Goal: Transaction & Acquisition: Purchase product/service

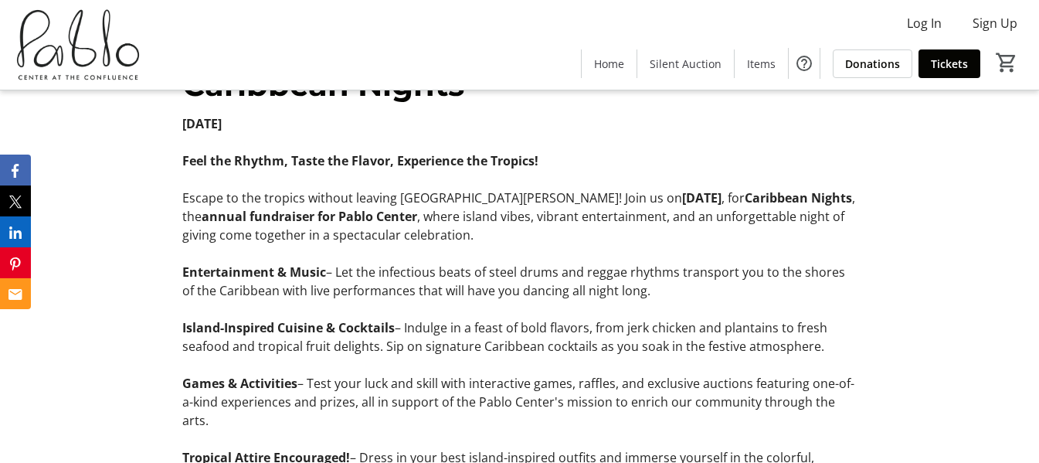
scroll to position [1379, 0]
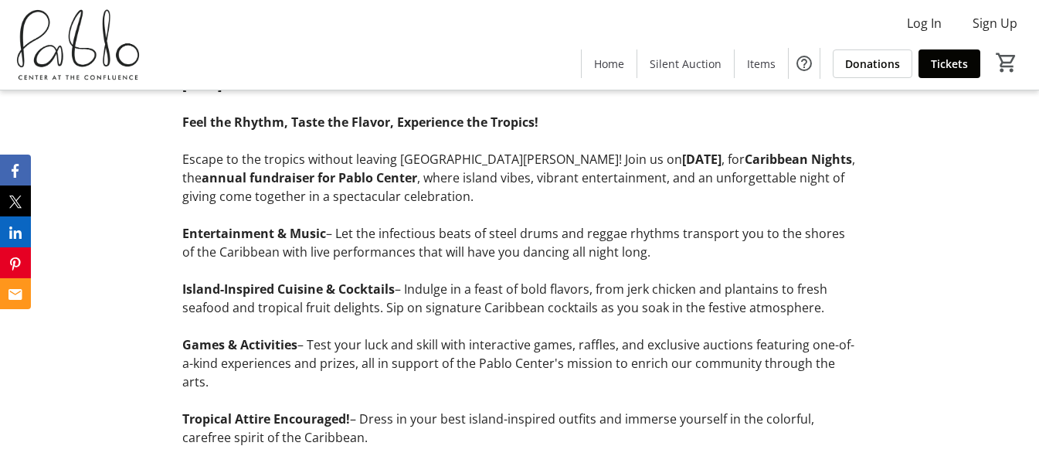
click at [975, 186] on div "Caribbean Nights [DATE] Feel the Rhythm, Taste the Flavor, Experience the Tropi…" at bounding box center [519, 272] width 1039 height 535
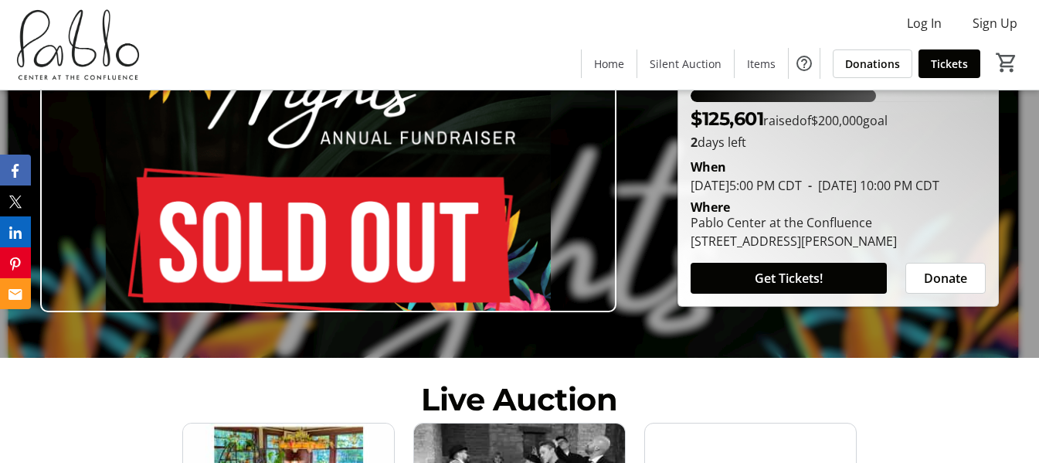
scroll to position [0, 0]
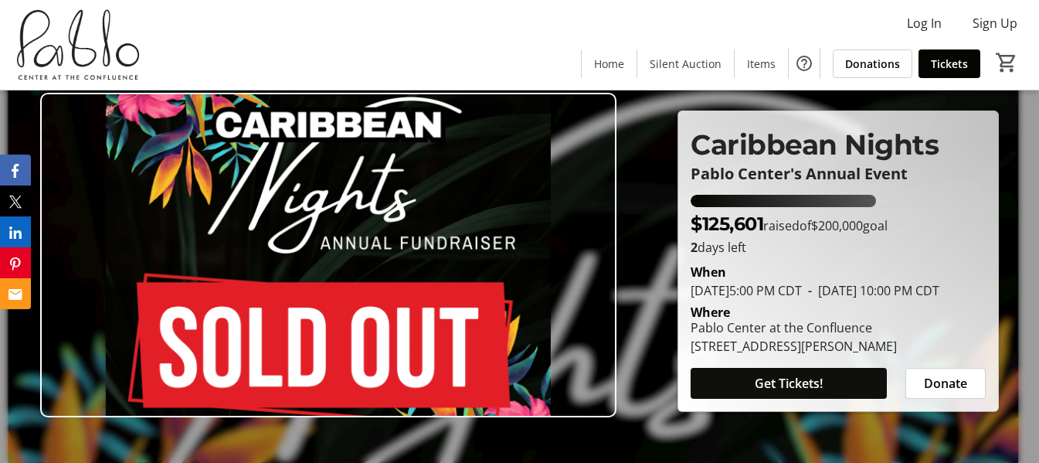
click at [733, 394] on span at bounding box center [789, 383] width 196 height 37
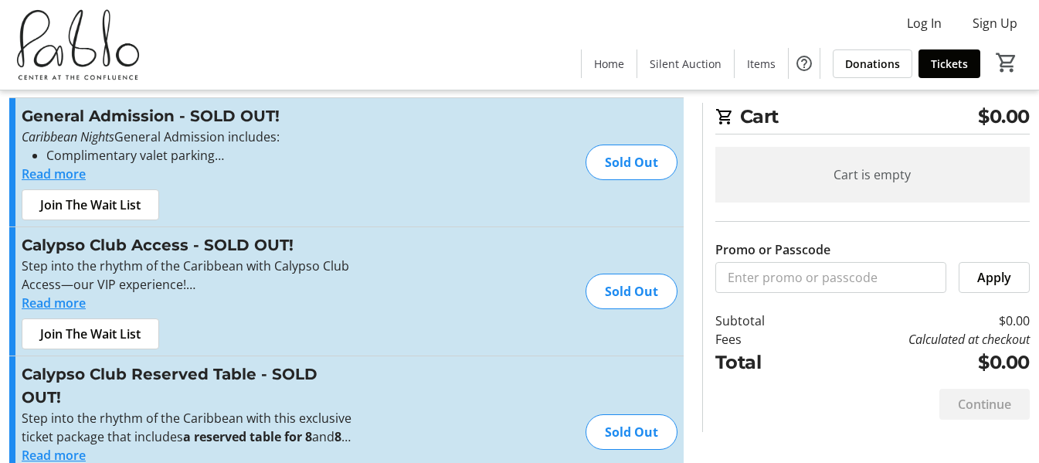
scroll to position [24, 0]
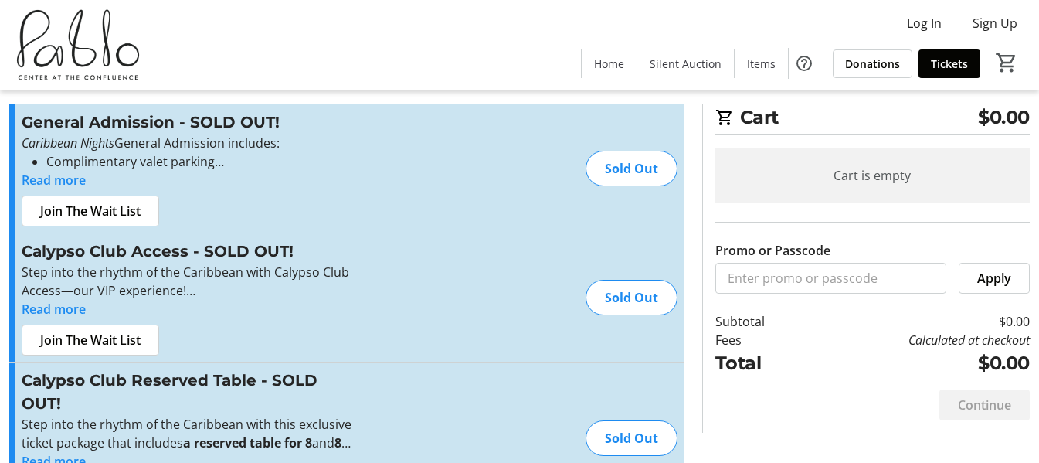
click at [58, 182] on button "Read more" at bounding box center [54, 180] width 64 height 19
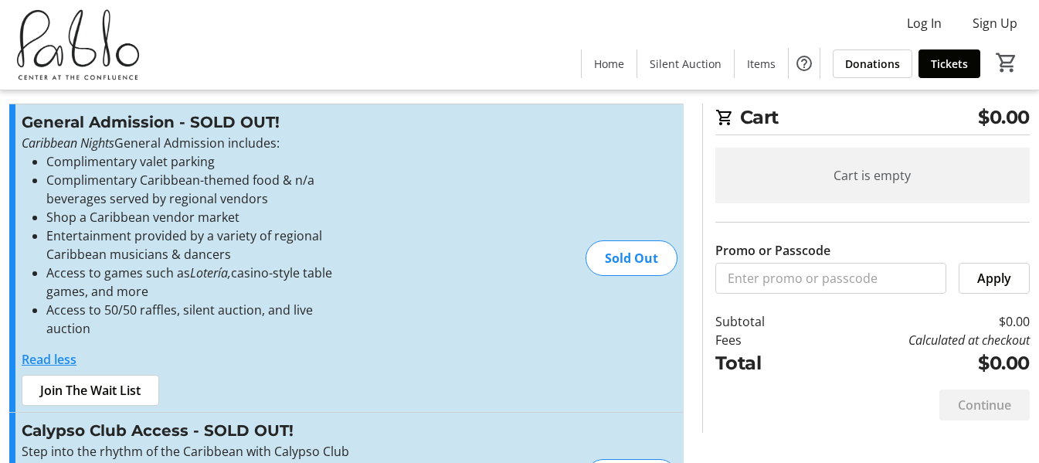
click at [633, 243] on div "Sold Out" at bounding box center [632, 258] width 92 height 36
click at [285, 235] on li "Entertainment provided by a variety of regional Caribbean musicians & dancers" at bounding box center [202, 244] width 313 height 37
